Goal: Find specific page/section: Find specific page/section

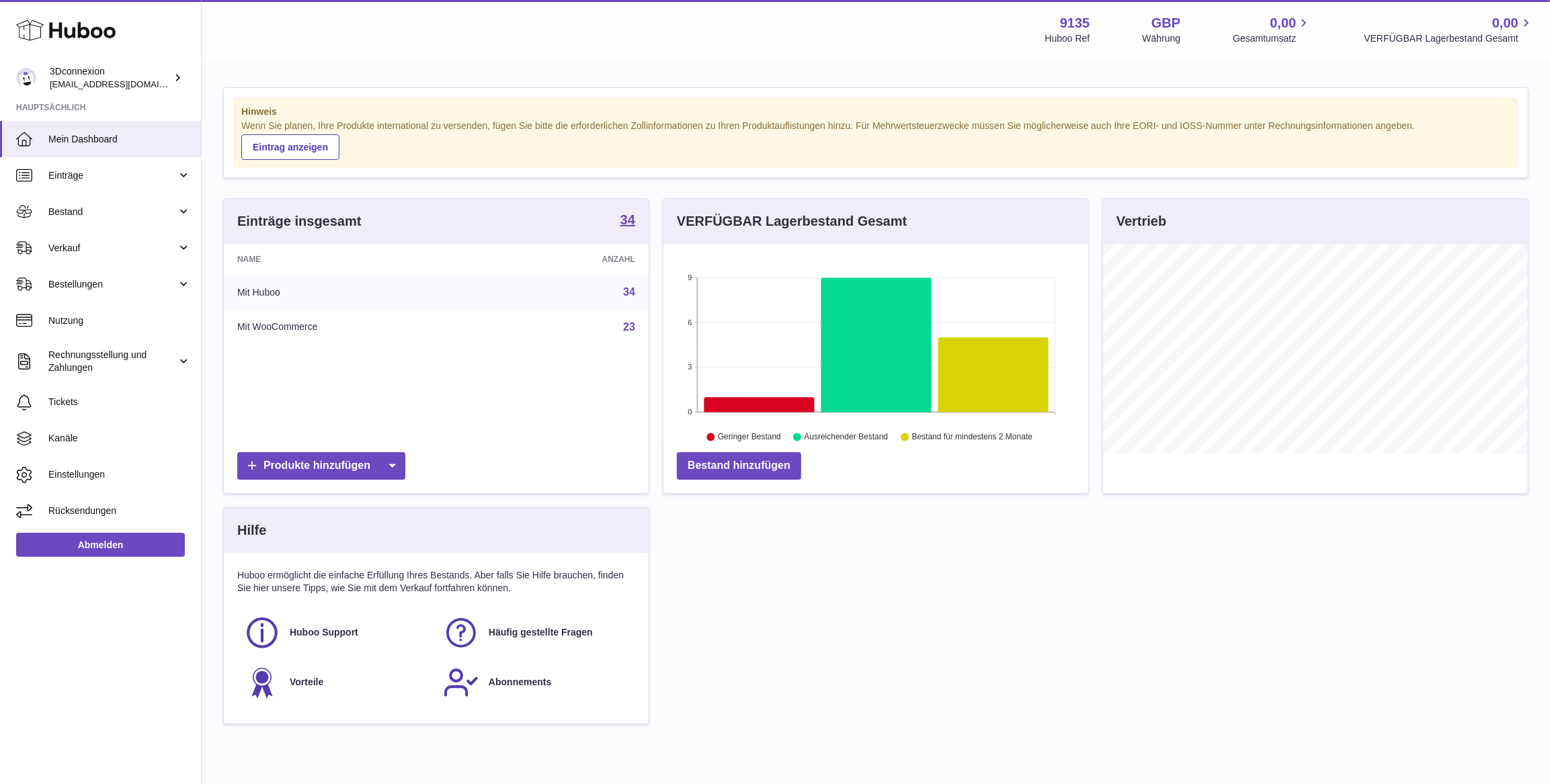
scroll to position [209, 424]
click at [85, 216] on span "Bestand" at bounding box center [113, 212] width 129 height 13
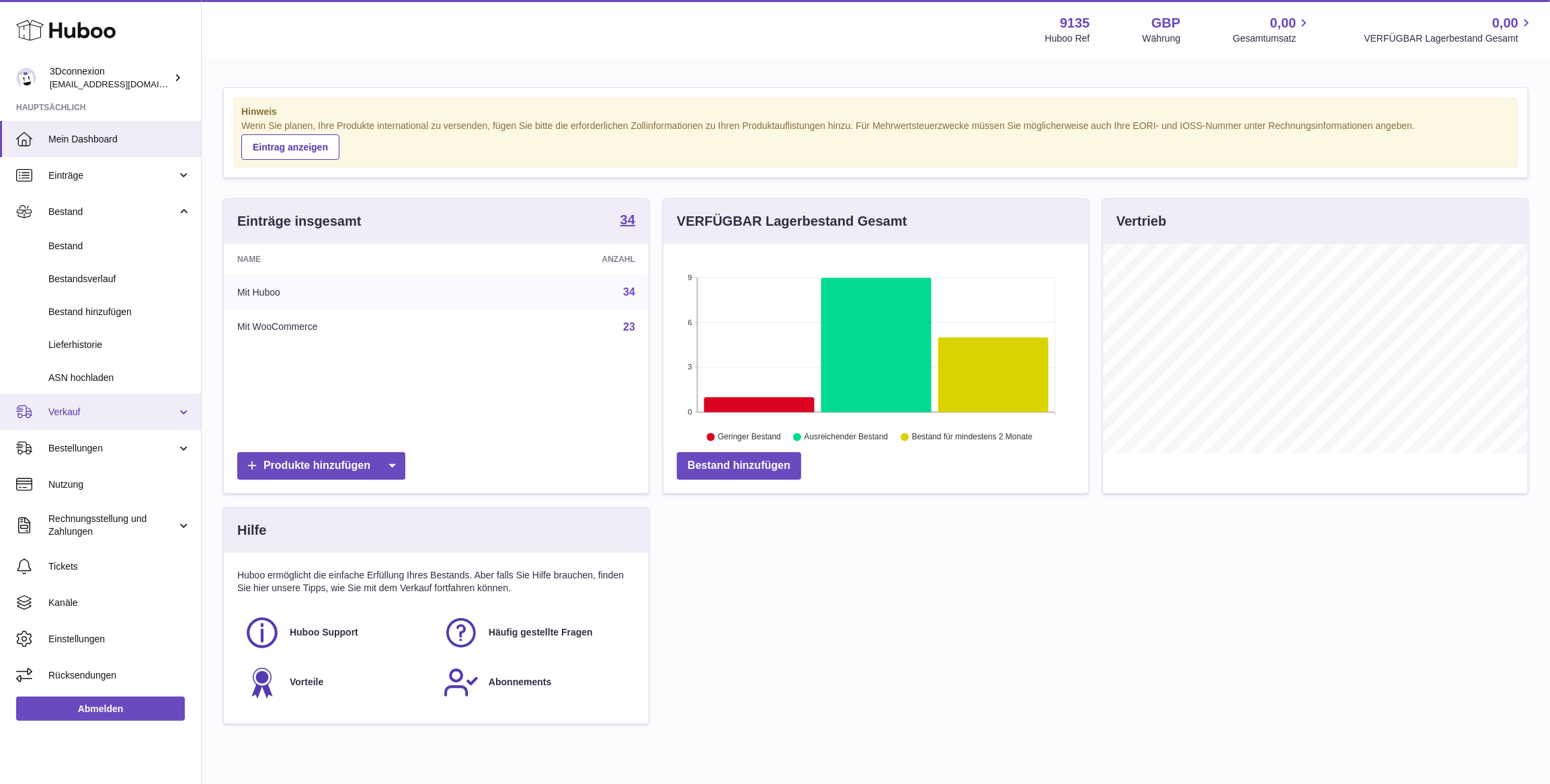
click at [60, 412] on span "Verkauf" at bounding box center [113, 412] width 129 height 13
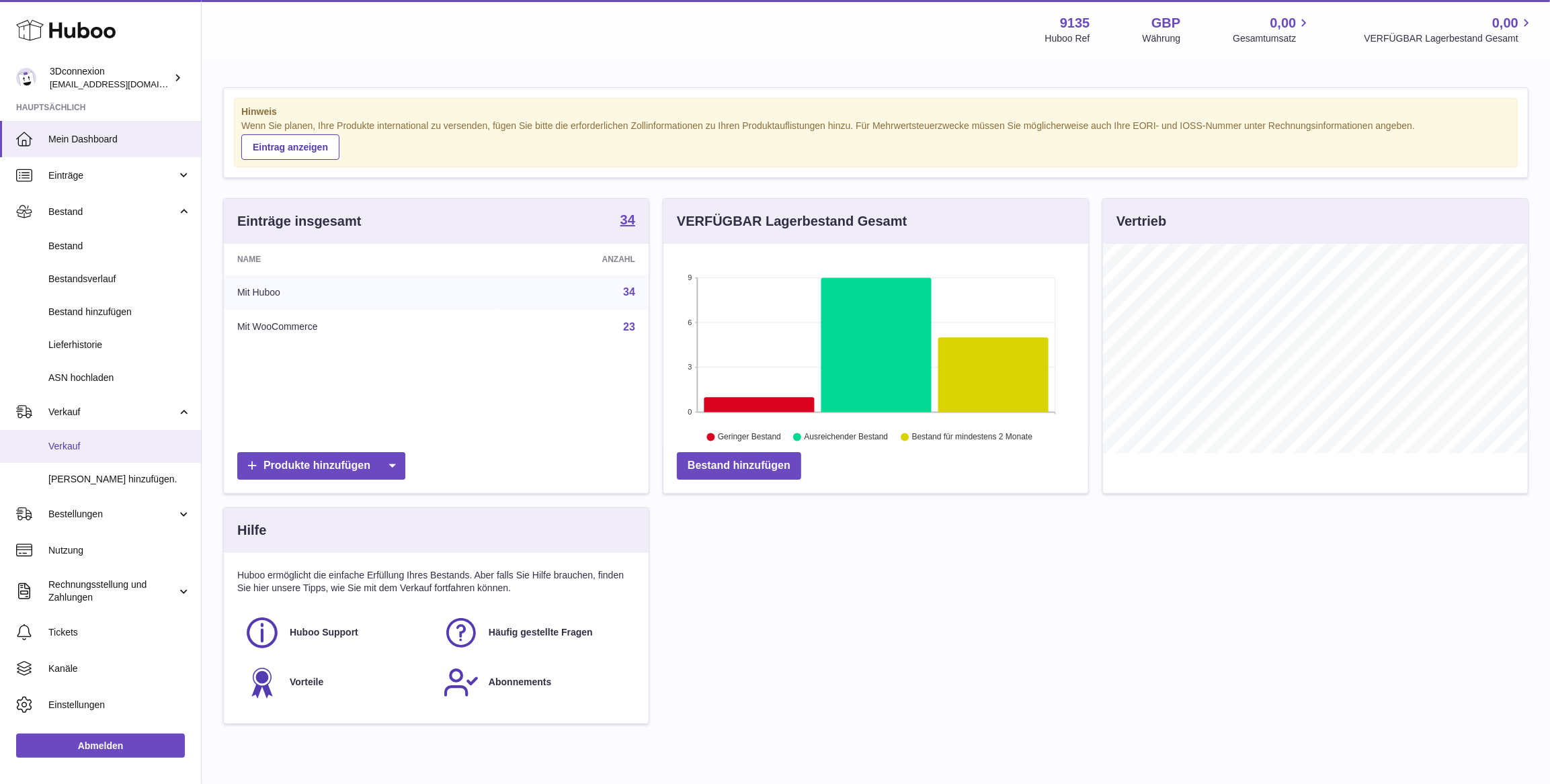
click at [84, 440] on link "Verkauf" at bounding box center [100, 447] width 201 height 33
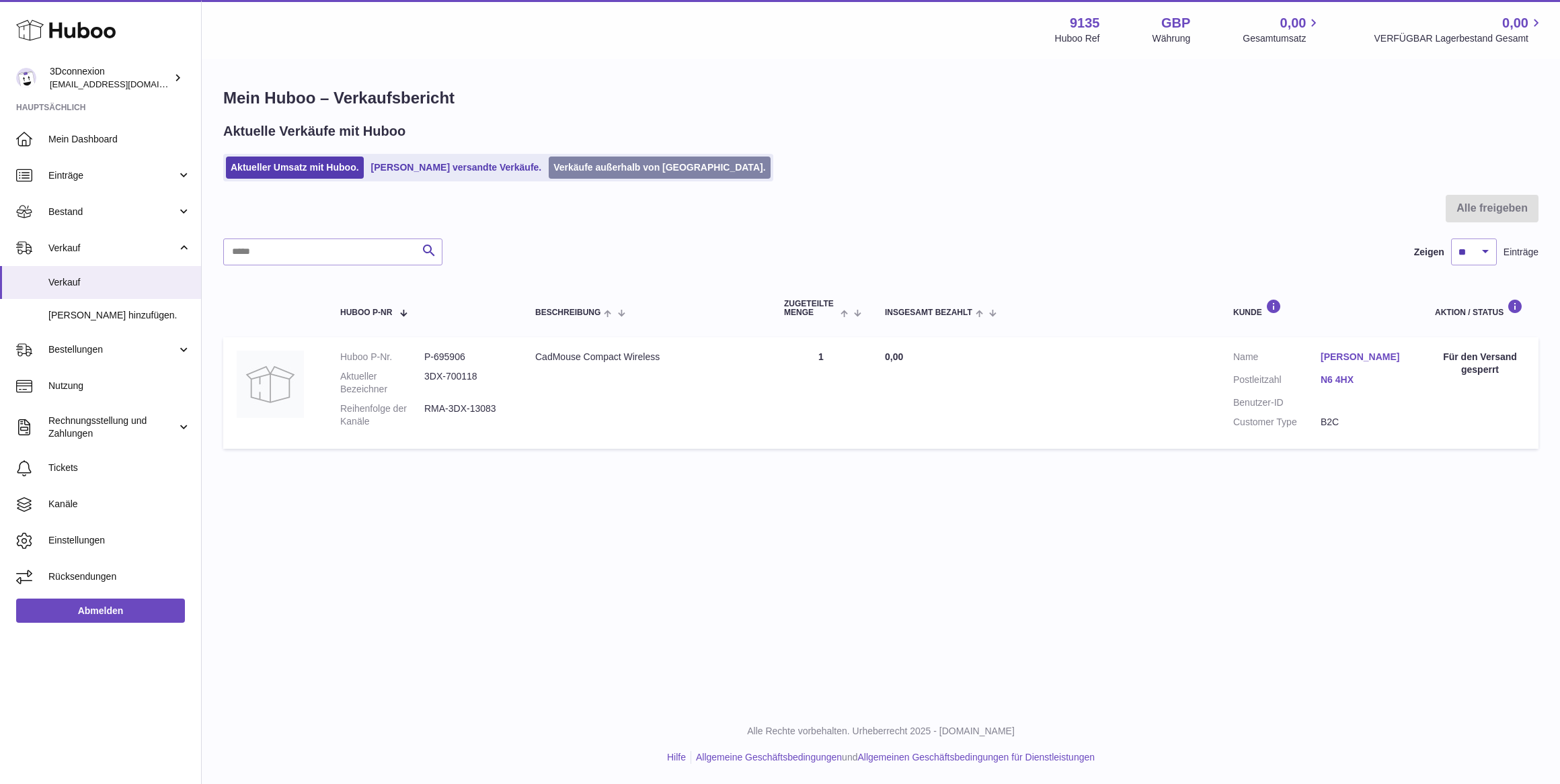
click at [634, 167] on link "Verkäufe außerhalb von [GEOGRAPHIC_DATA]." at bounding box center [660, 168] width 221 height 22
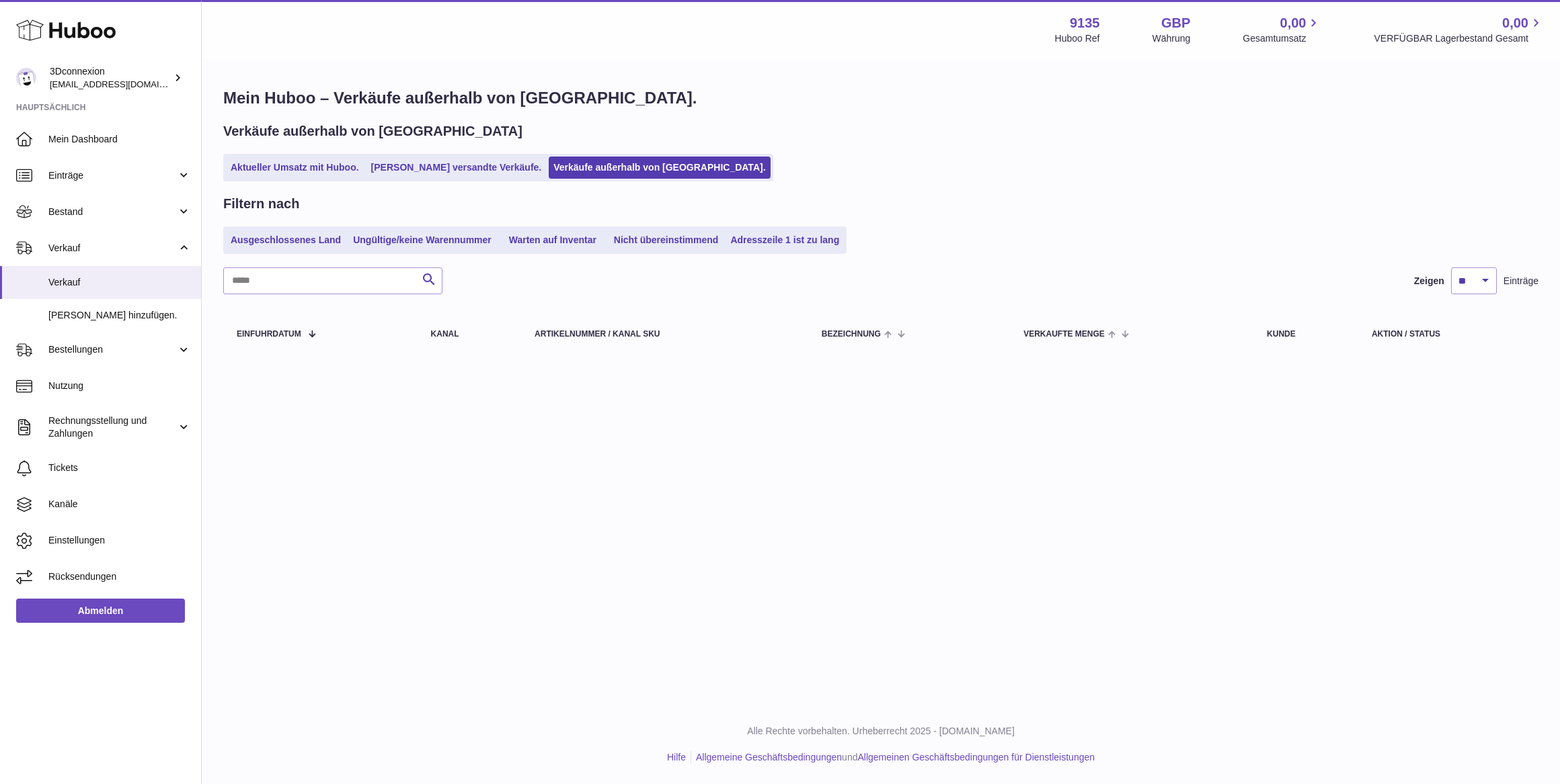
click at [336, 155] on ul "Aktueller Umsatz mit Huboo. Von Huboo versandte Verkäufe. Verkäufe außerhalb vo…" at bounding box center [498, 167] width 550 height 27
click at [315, 167] on link "Aktueller Umsatz mit Huboo." at bounding box center [295, 168] width 138 height 22
